Goal: Communication & Community: Answer question/provide support

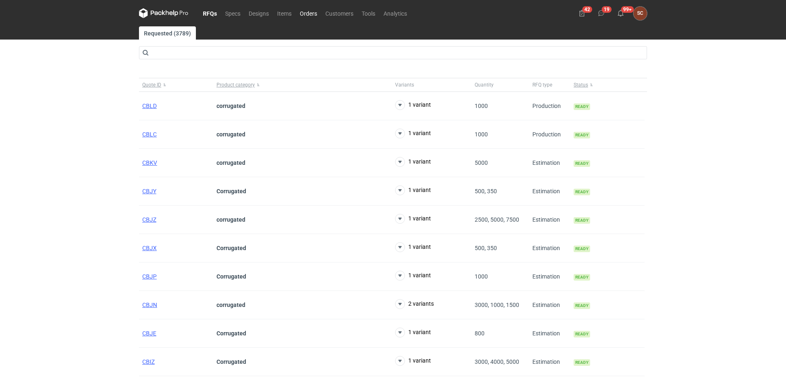
click at [307, 9] on link "Orders" at bounding box center [309, 13] width 26 height 10
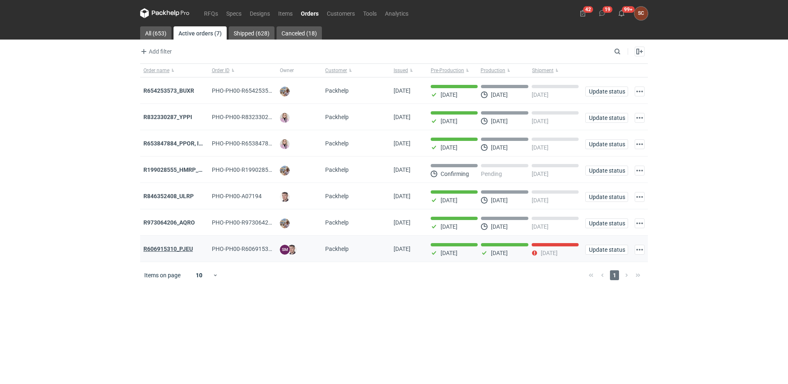
click at [185, 248] on strong "R606915310_PJEU" at bounding box center [167, 249] width 49 height 7
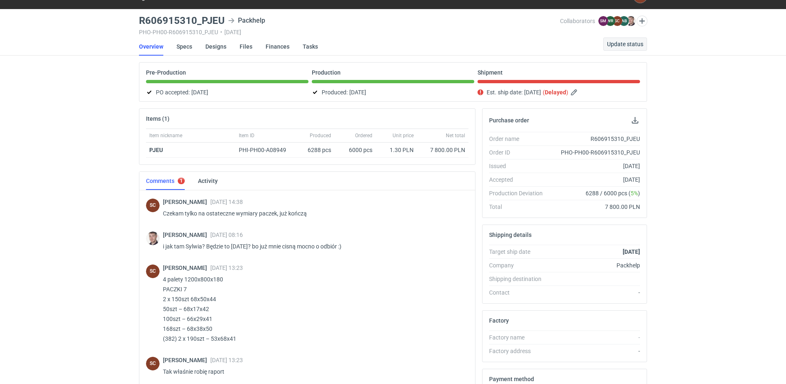
scroll to position [533, 0]
click at [622, 46] on span "Update status" at bounding box center [625, 44] width 36 height 6
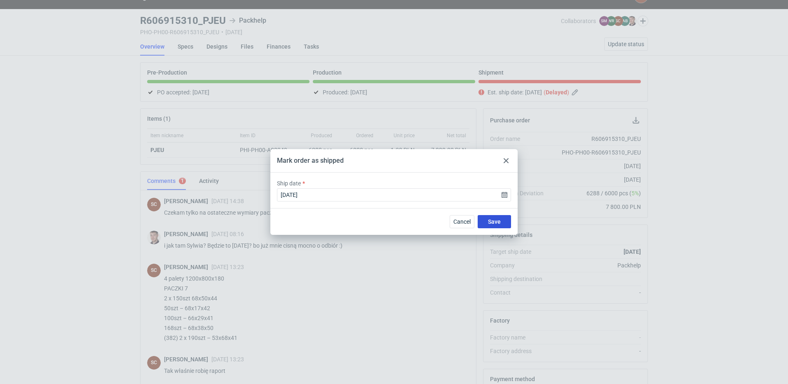
click at [501, 221] on button "Save" at bounding box center [494, 221] width 33 height 13
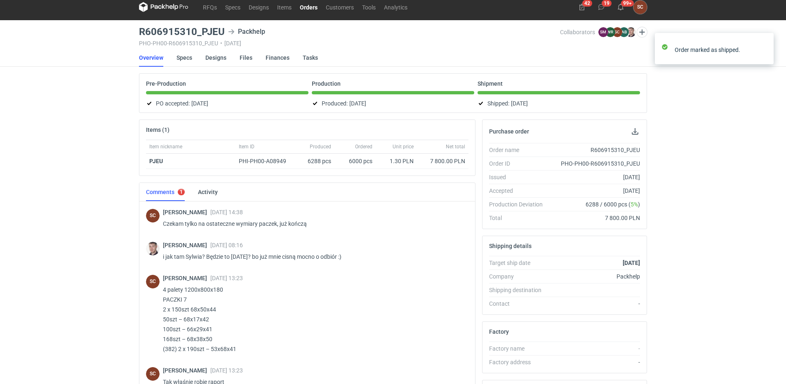
scroll to position [0, 0]
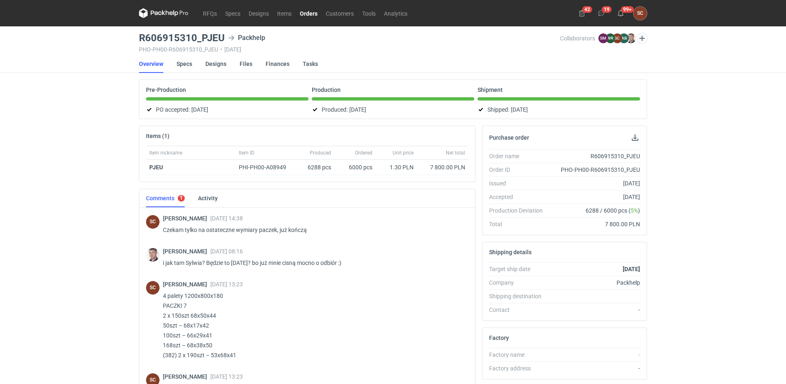
click at [309, 13] on link "Orders" at bounding box center [309, 13] width 26 height 10
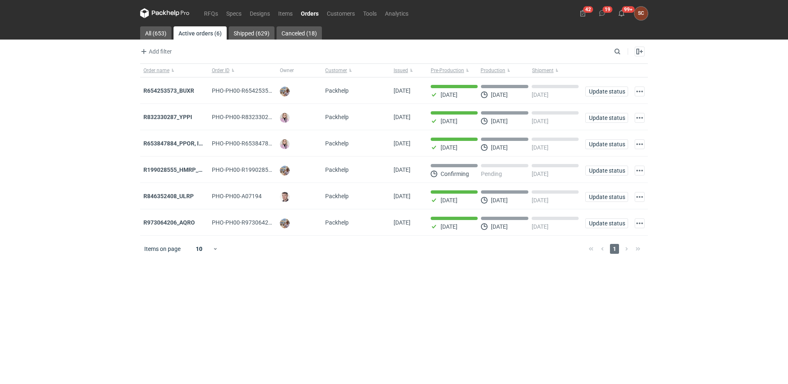
click at [240, 317] on main "All (653) Active orders (6) Shipped (629) Canceled (18) Add filter Owner first …" at bounding box center [394, 205] width 515 height 358
click at [167, 230] on div "R973064206_AQRO" at bounding box center [174, 222] width 68 height 26
click at [167, 226] on strong "R973064206_AQRO" at bounding box center [169, 222] width 52 height 7
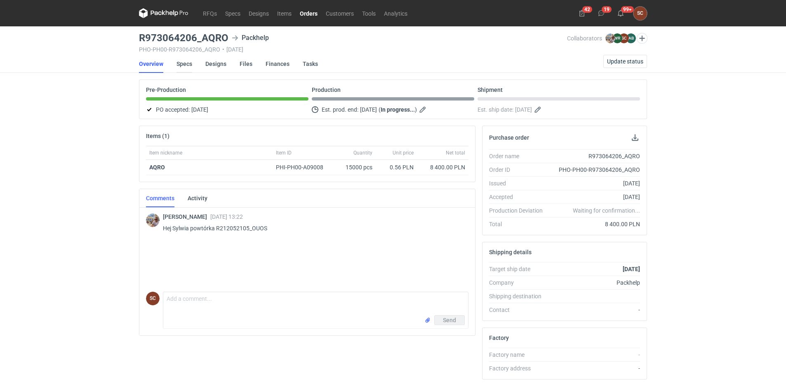
click at [186, 63] on link "Specs" at bounding box center [184, 64] width 16 height 18
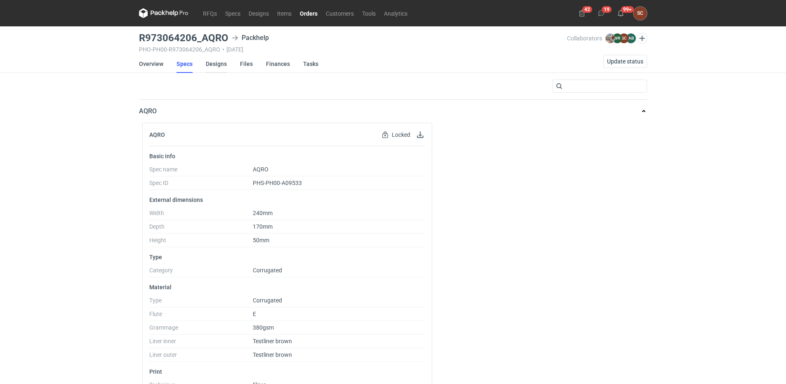
click at [215, 61] on link "Designs" at bounding box center [216, 64] width 21 height 18
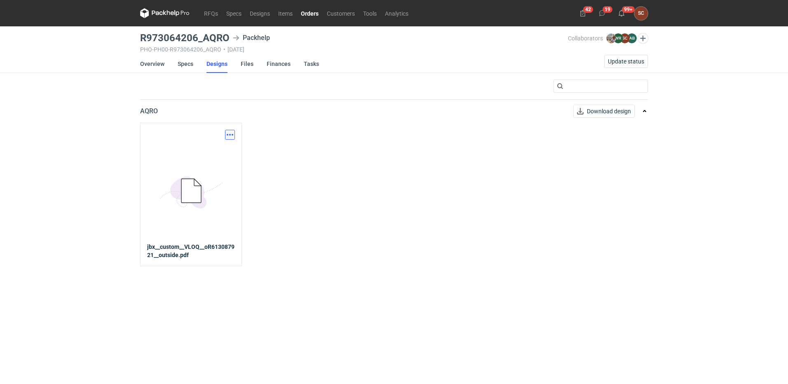
click at [233, 134] on button "button" at bounding box center [230, 135] width 10 height 10
click at [202, 151] on link "Download design part" at bounding box center [194, 152] width 76 height 13
click at [185, 62] on link "Specs" at bounding box center [186, 64] width 16 height 18
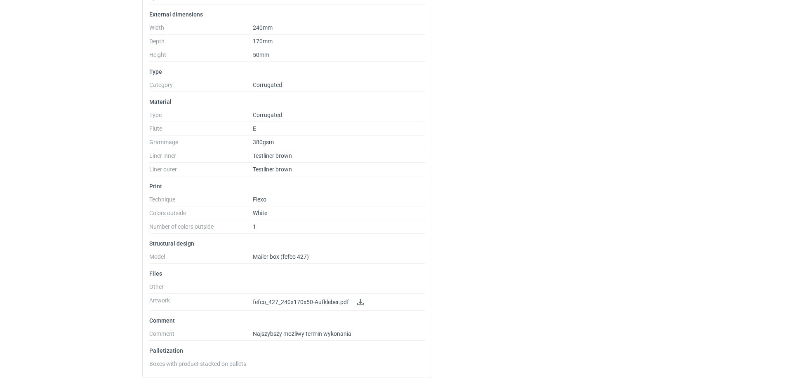
scroll to position [186, 0]
click at [109, 161] on div "RFQs Specs Designs Items Orders Customers Tools Analytics 42 19 99+ SC [PERSON_…" at bounding box center [393, 6] width 786 height 384
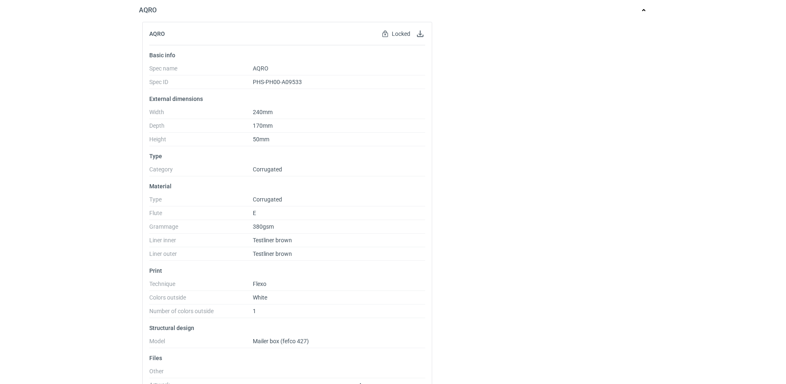
scroll to position [0, 0]
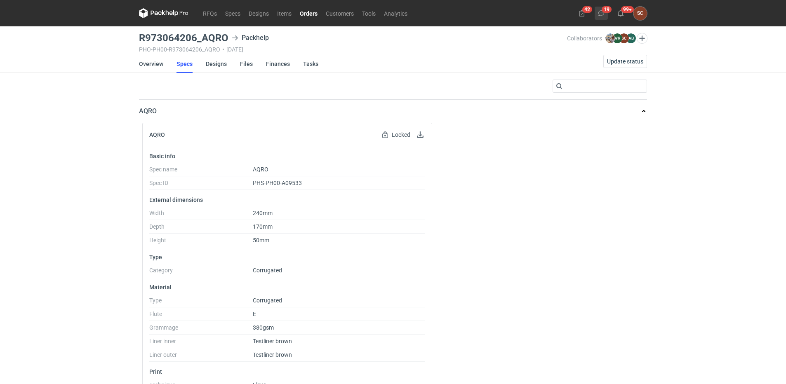
click at [602, 12] on icon at bounding box center [601, 13] width 7 height 7
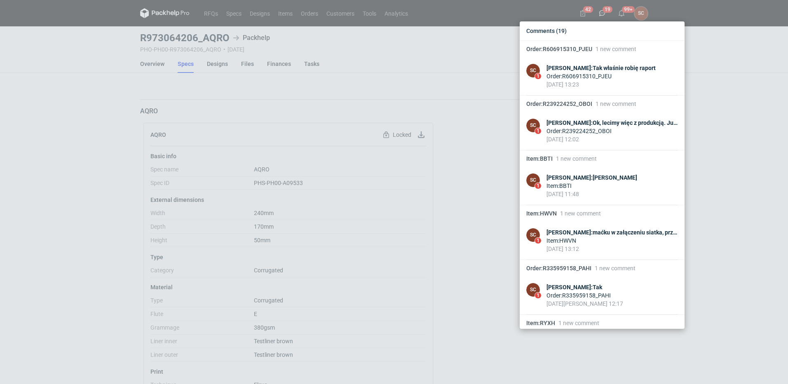
click at [35, 126] on div "Comments (19) Order : R606915310_PJEU 1 new comment SC 1 [PERSON_NAME] : Tak wł…" at bounding box center [394, 192] width 788 height 384
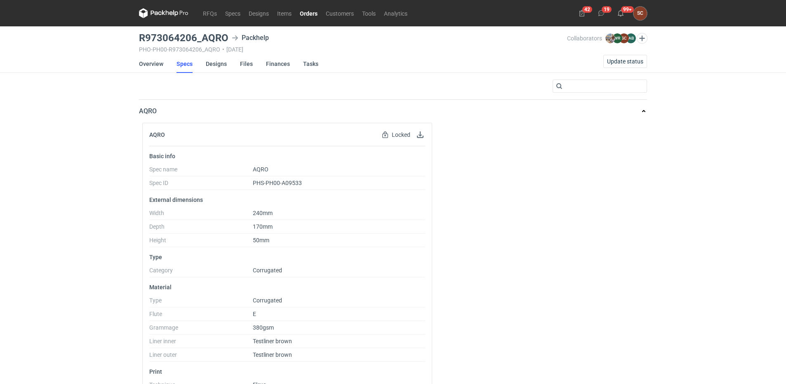
click at [310, 11] on link "Orders" at bounding box center [309, 13] width 26 height 10
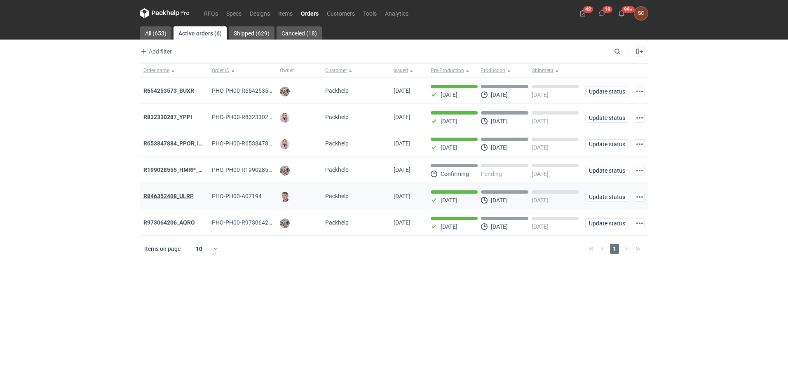
click at [172, 197] on strong "R846352408_ULRP" at bounding box center [168, 196] width 50 height 7
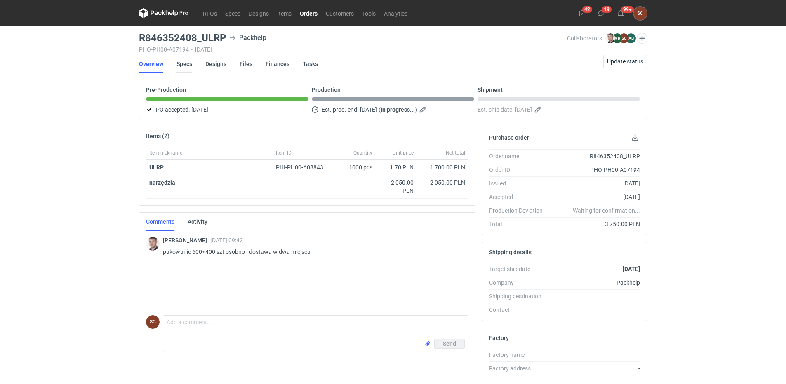
click at [186, 63] on link "Specs" at bounding box center [184, 64] width 16 height 18
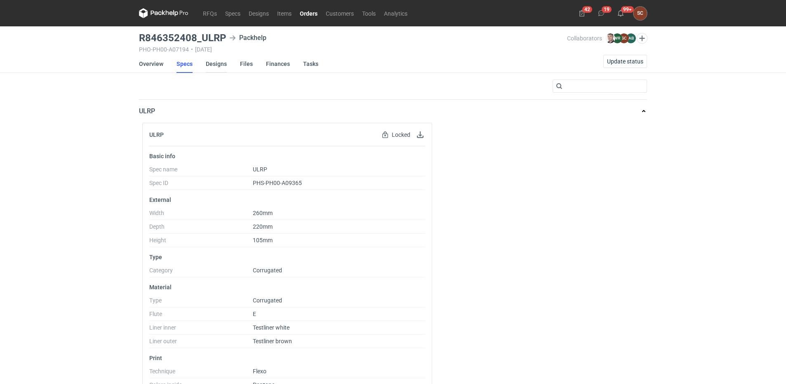
click at [217, 68] on link "Designs" at bounding box center [216, 64] width 21 height 18
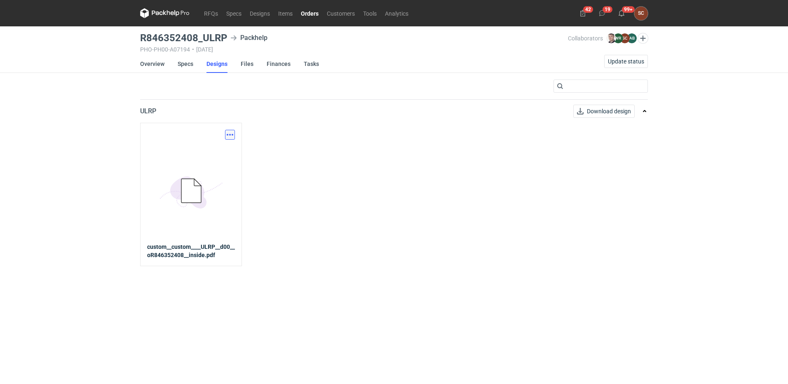
click at [227, 134] on button "button" at bounding box center [230, 135] width 10 height 10
click at [186, 154] on link "Download design part" at bounding box center [194, 152] width 76 height 13
click at [148, 56] on link "Overview" at bounding box center [152, 64] width 24 height 18
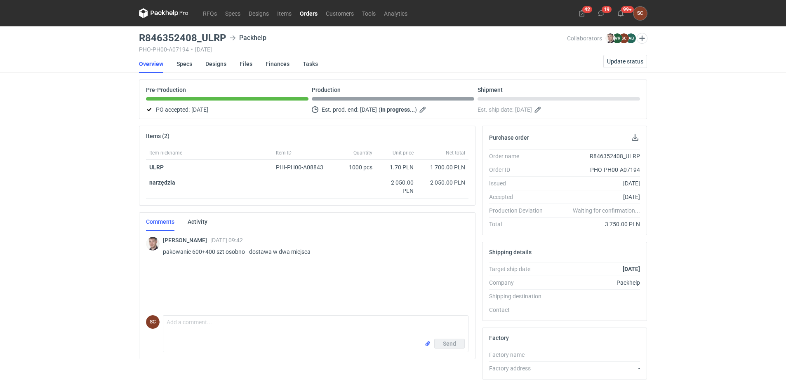
click at [306, 11] on link "Orders" at bounding box center [309, 13] width 26 height 10
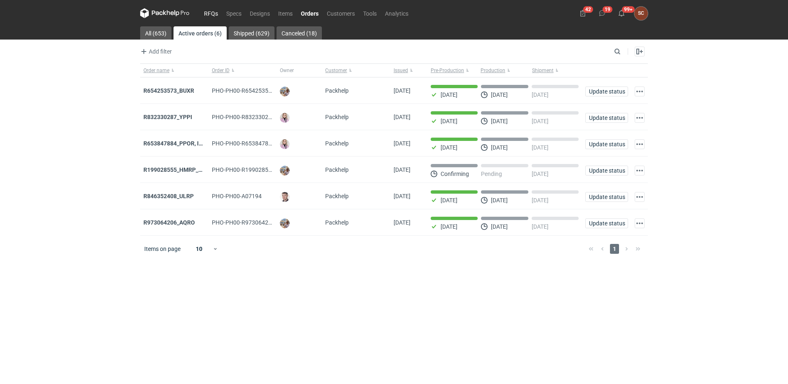
click at [214, 13] on link "RFQs" at bounding box center [211, 13] width 22 height 10
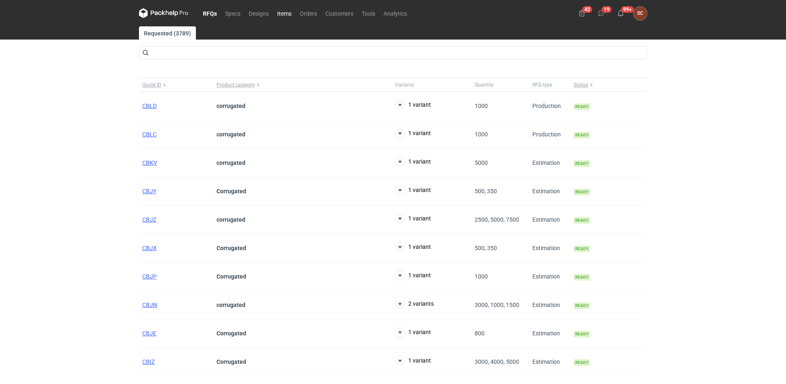
click at [287, 15] on link "Items" at bounding box center [284, 13] width 23 height 10
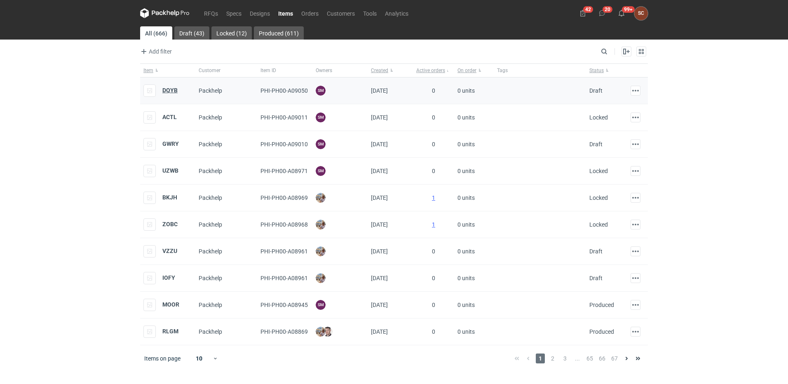
click at [173, 89] on strong "DQYB" at bounding box center [169, 90] width 15 height 7
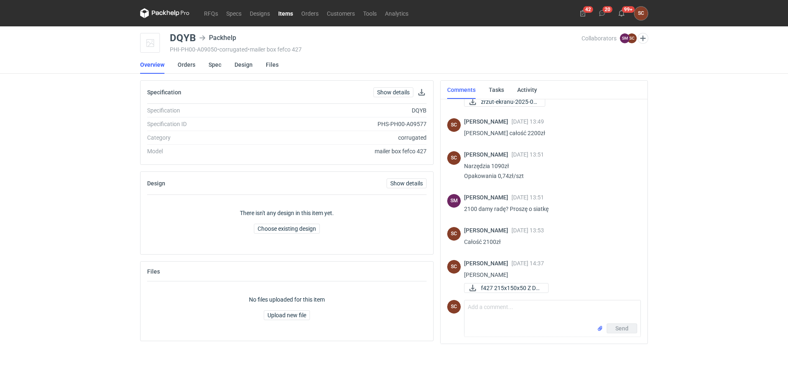
scroll to position [47, 0]
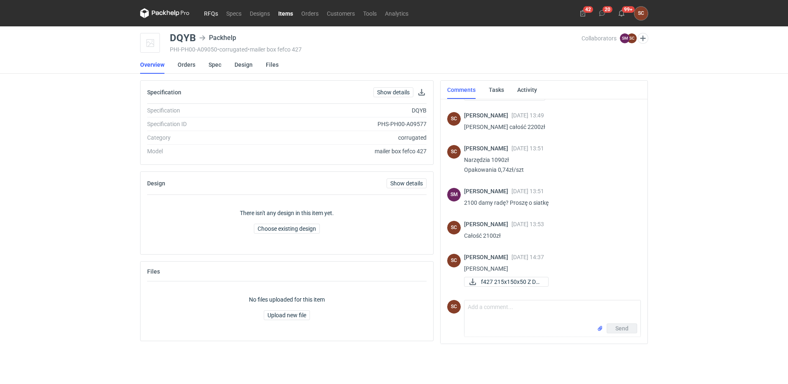
click at [212, 14] on link "RFQs" at bounding box center [211, 13] width 22 height 10
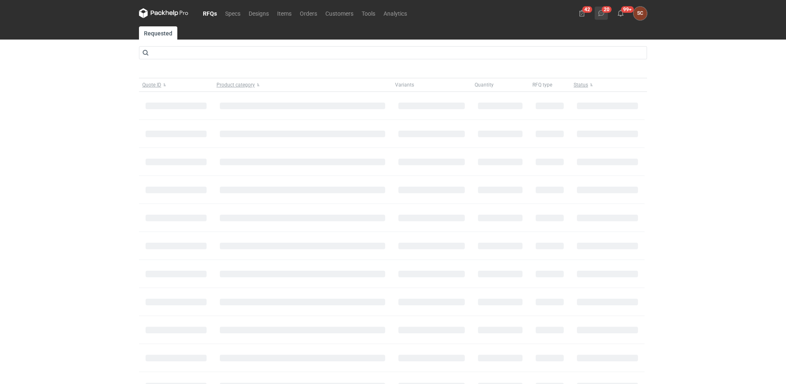
click at [604, 12] on icon at bounding box center [601, 13] width 7 height 7
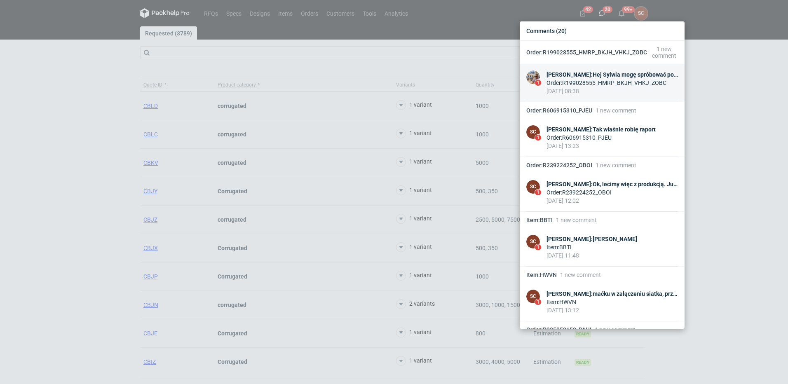
click at [621, 74] on div "[PERSON_NAME] : Hej Sylwia mogę spróbować ponegocjować z klientem podział koszt…" at bounding box center [613, 75] width 132 height 8
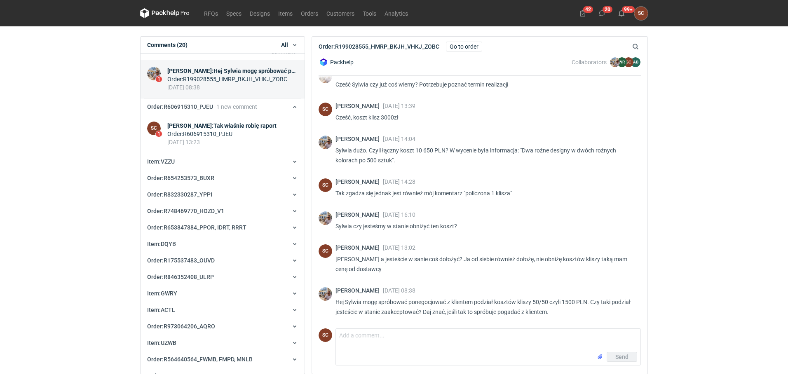
scroll to position [23, 0]
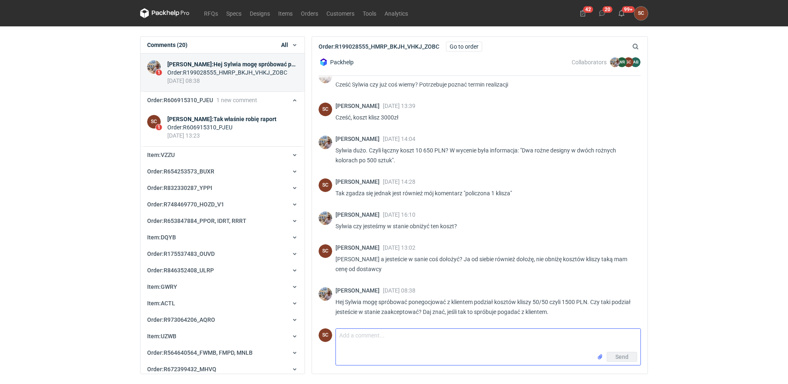
click at [390, 341] on textarea "Comment message" at bounding box center [488, 340] width 305 height 23
type textarea "Tak, działaj"
click at [624, 356] on span "Send" at bounding box center [622, 357] width 13 height 6
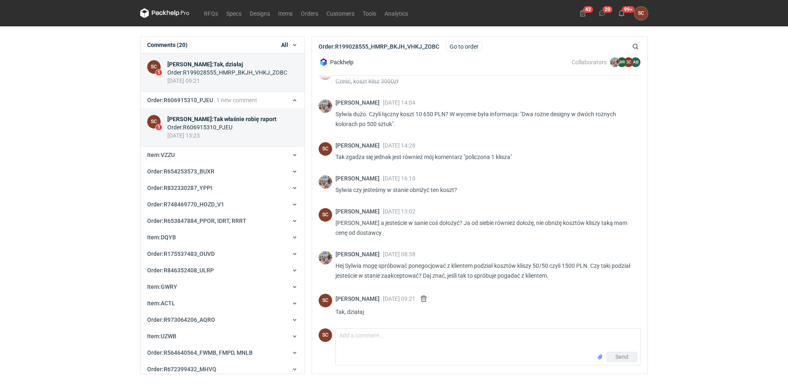
click at [222, 125] on div "Order : R606915310_PJEU" at bounding box center [221, 127] width 109 height 8
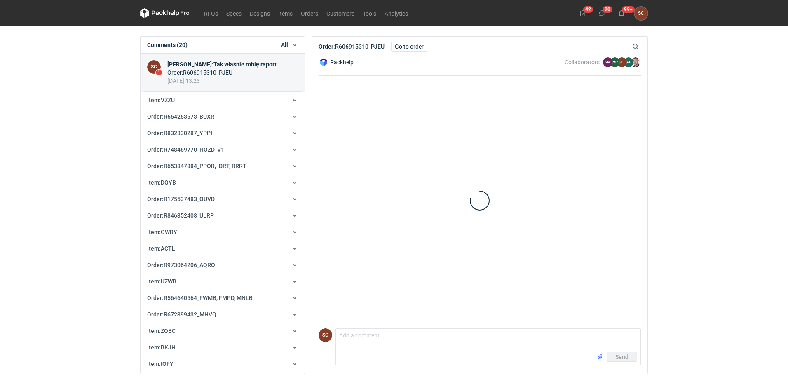
click at [200, 74] on div "Order : R606915310_PJEU" at bounding box center [221, 72] width 109 height 8
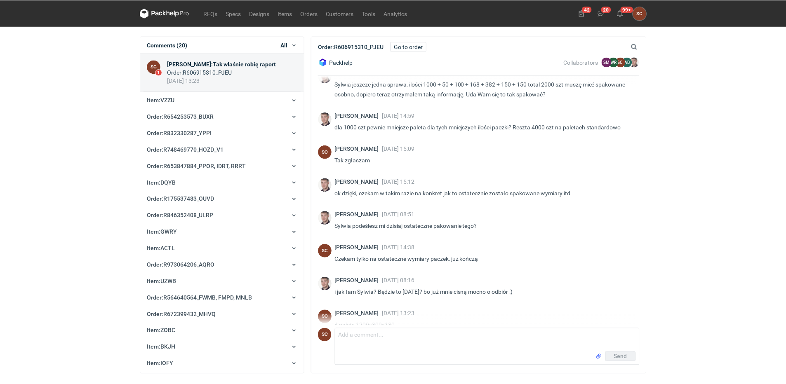
scroll to position [355, 0]
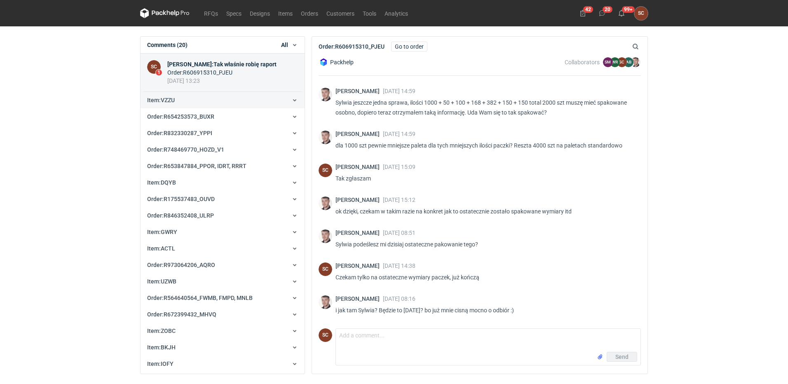
click at [189, 96] on button "Item : VZZU" at bounding box center [223, 100] width 164 height 16
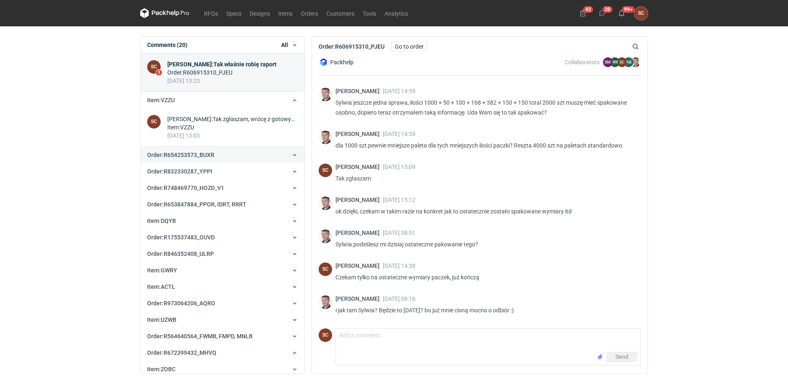
click at [205, 154] on span "Order : R654253573_BUXR" at bounding box center [180, 155] width 67 height 7
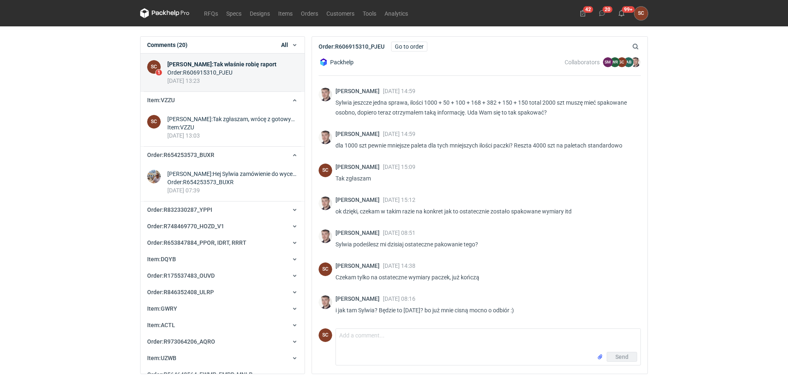
click at [207, 70] on div "Order : R606915310_PJEU" at bounding box center [221, 72] width 109 height 8
click at [414, 43] on link "Go to order" at bounding box center [409, 47] width 36 height 10
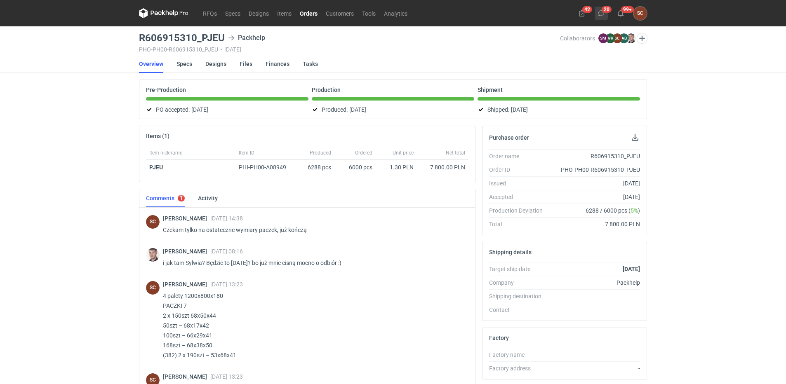
click at [602, 16] on icon at bounding box center [601, 13] width 7 height 7
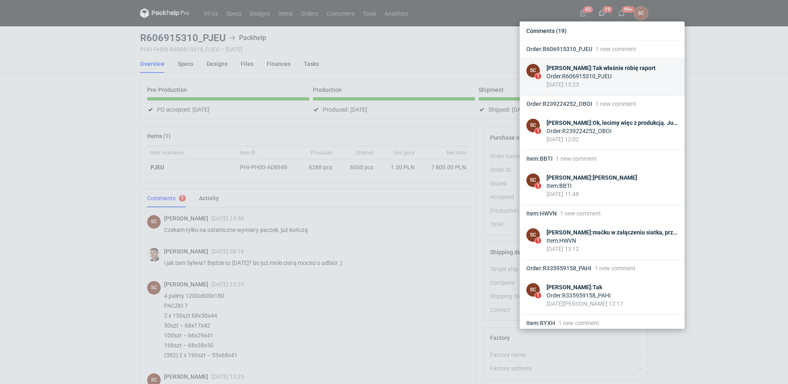
click at [614, 78] on div "Order : R606915310_PJEU" at bounding box center [601, 76] width 109 height 8
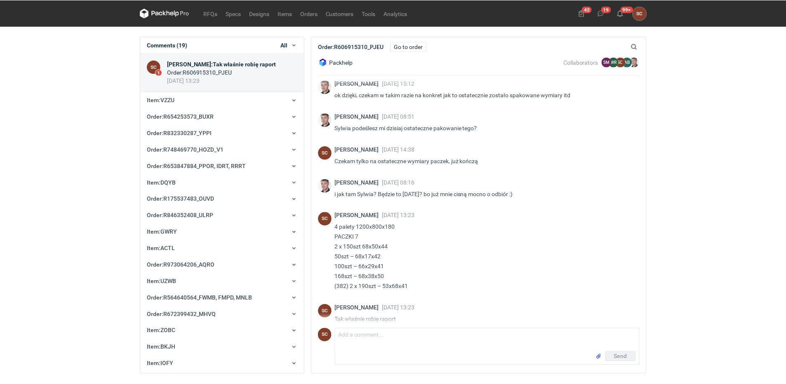
scroll to position [479, 0]
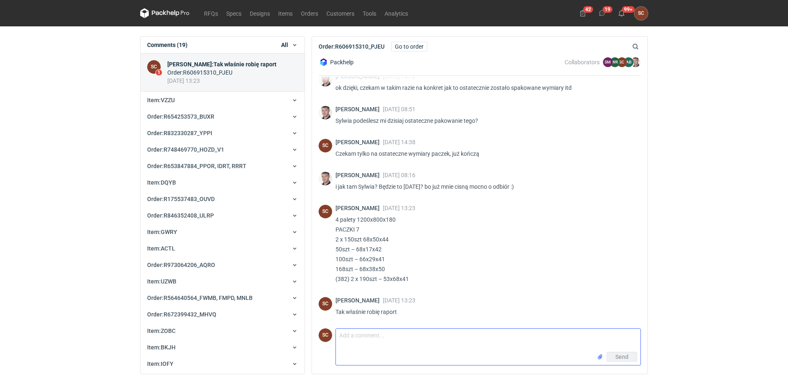
click at [377, 342] on textarea "Comment message" at bounding box center [488, 340] width 305 height 23
click at [207, 17] on link "RFQs" at bounding box center [211, 13] width 22 height 10
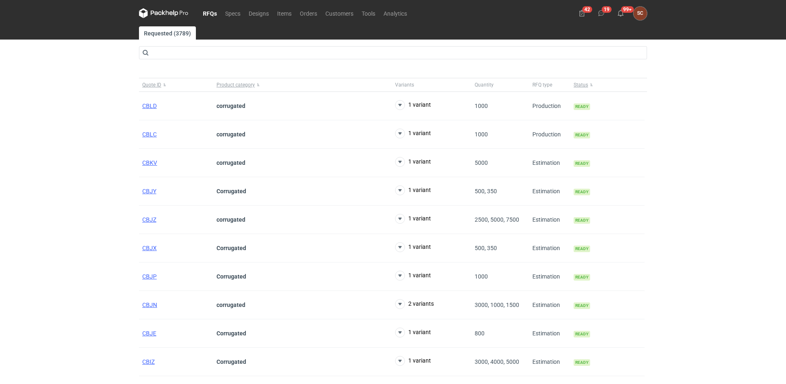
click at [72, 144] on div "RFQs Specs Designs Items Orders Customers Tools Analytics 42 19 99+ SC [PERSON_…" at bounding box center [393, 192] width 786 height 384
